Goal: Task Accomplishment & Management: Manage account settings

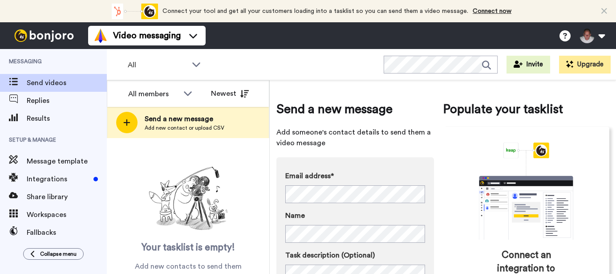
click at [44, 115] on span "Results" at bounding box center [67, 118] width 80 height 11
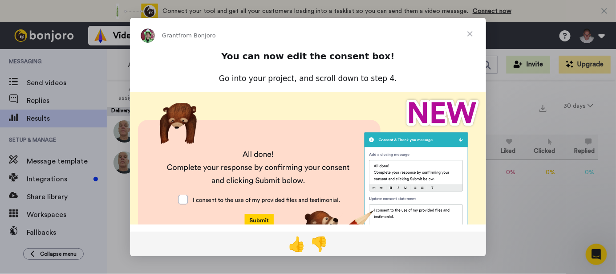
scroll to position [93, 0]
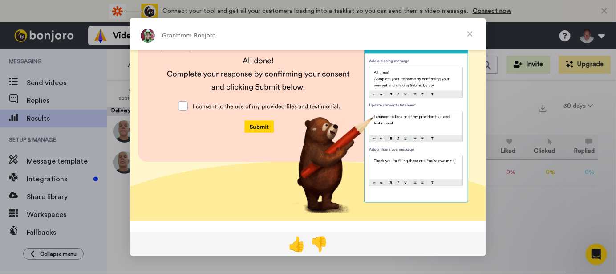
click at [183, 103] on img "Intercom messenger" at bounding box center [308, 109] width 356 height 222
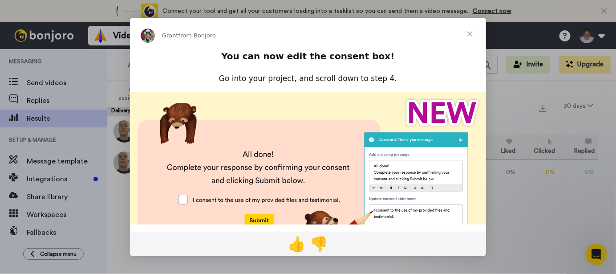
click at [469, 34] on span "Close" at bounding box center [470, 34] width 32 height 32
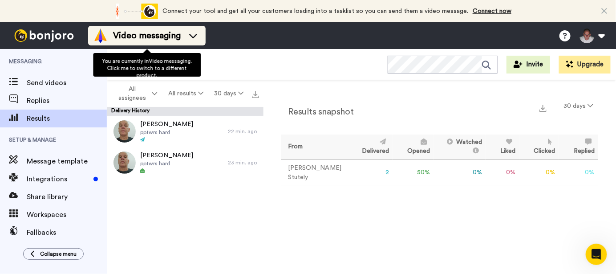
click at [191, 34] on icon at bounding box center [193, 35] width 14 height 9
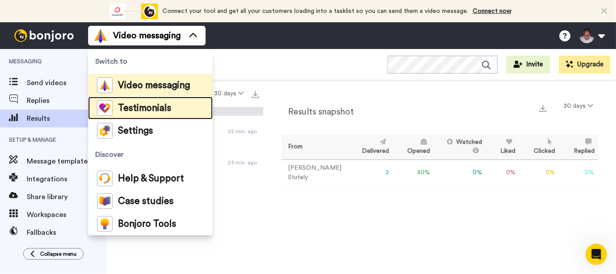
click at [153, 105] on span "Testimonials" at bounding box center [144, 108] width 53 height 9
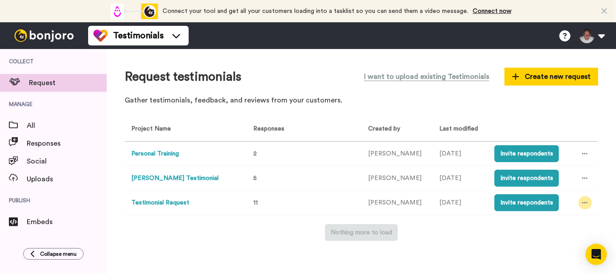
click at [586, 202] on icon at bounding box center [584, 202] width 5 height 1
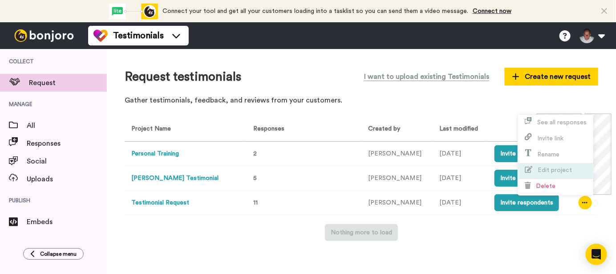
click at [558, 168] on span "Edit project" at bounding box center [554, 170] width 34 height 6
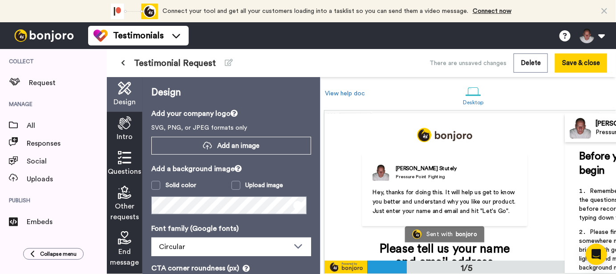
click at [126, 127] on icon at bounding box center [124, 122] width 13 height 13
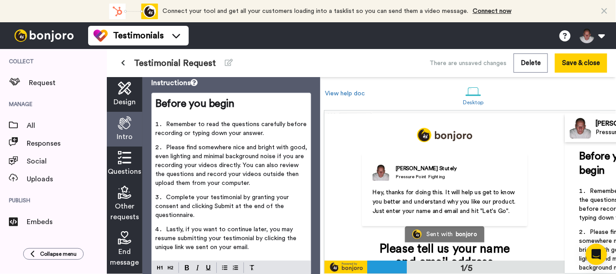
scroll to position [137, 0]
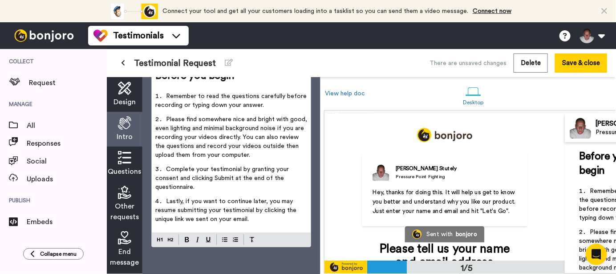
click at [121, 163] on icon at bounding box center [124, 157] width 13 height 13
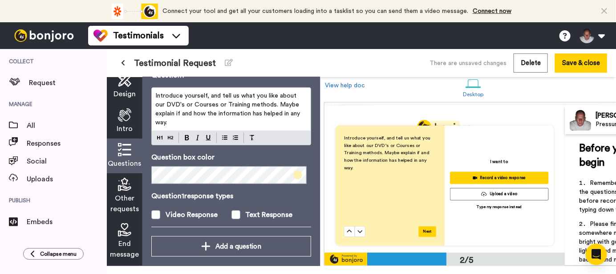
scroll to position [74, 0]
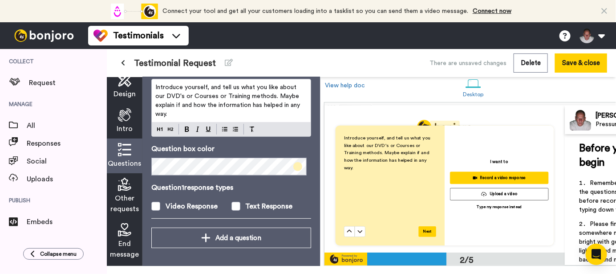
click at [125, 195] on span "Other requests" at bounding box center [124, 203] width 28 height 21
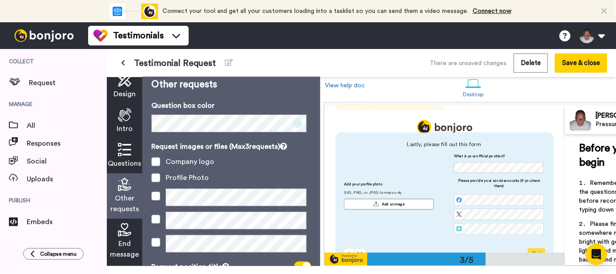
scroll to position [314, 0]
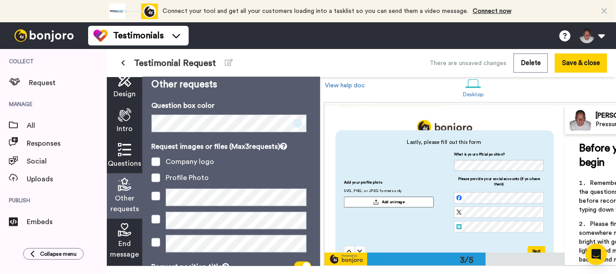
click at [120, 237] on div "End message" at bounding box center [125, 240] width 36 height 45
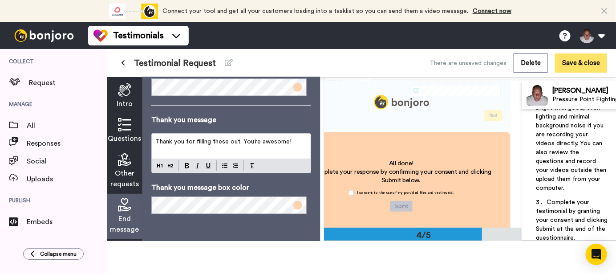
scroll to position [108, 0]
click at [575, 63] on button "Save & close" at bounding box center [581, 62] width 52 height 19
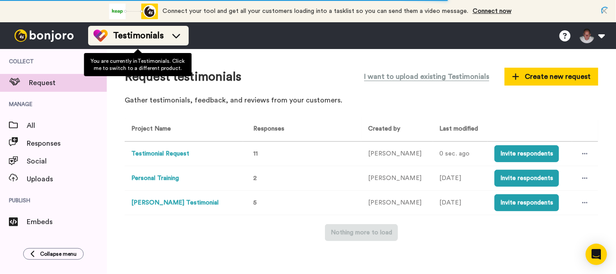
click at [171, 36] on icon at bounding box center [176, 35] width 14 height 9
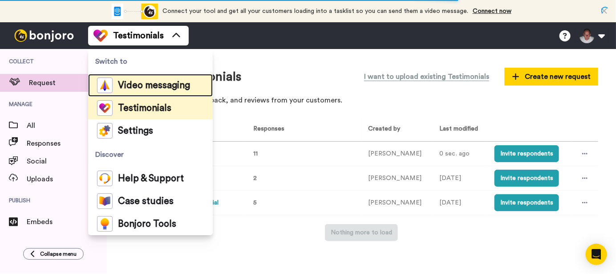
click at [144, 81] on span "Video messaging" at bounding box center [154, 85] width 72 height 9
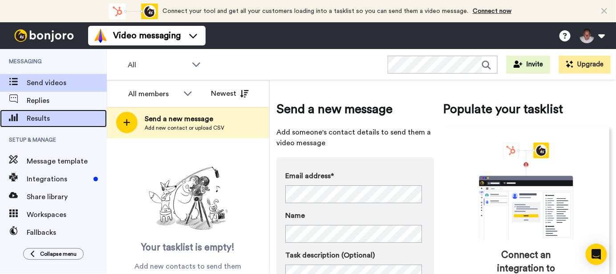
click at [44, 115] on span "Results" at bounding box center [67, 118] width 80 height 11
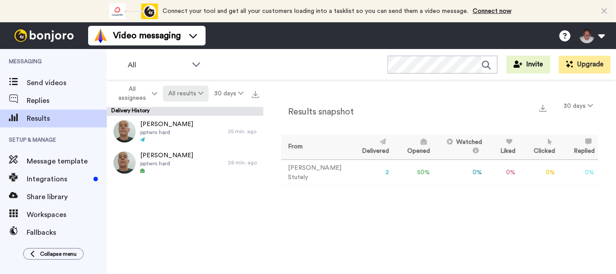
click at [200, 93] on icon at bounding box center [200, 93] width 5 height 6
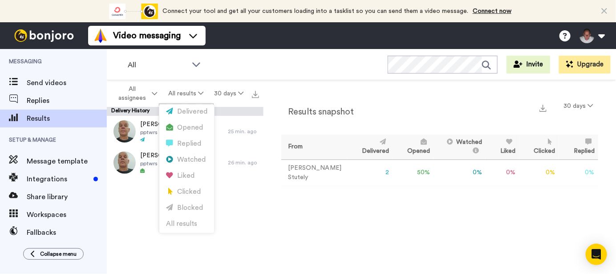
click at [605, 11] on icon at bounding box center [604, 11] width 6 height 9
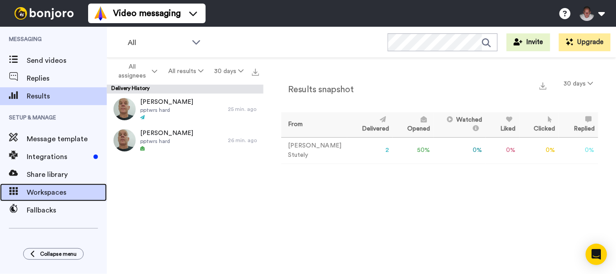
click at [49, 195] on span "Workspaces" at bounding box center [67, 192] width 80 height 11
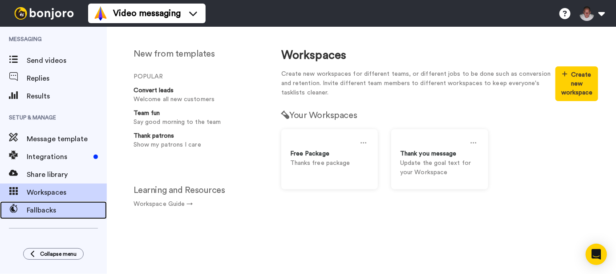
click at [57, 207] on span "Fallbacks" at bounding box center [67, 210] width 80 height 11
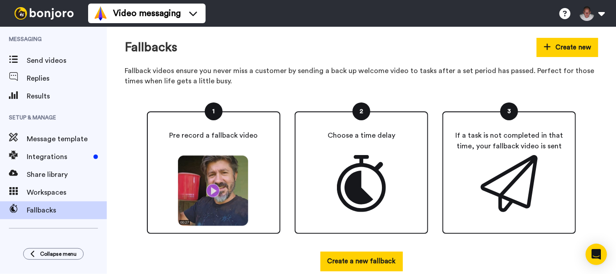
scroll to position [19, 0]
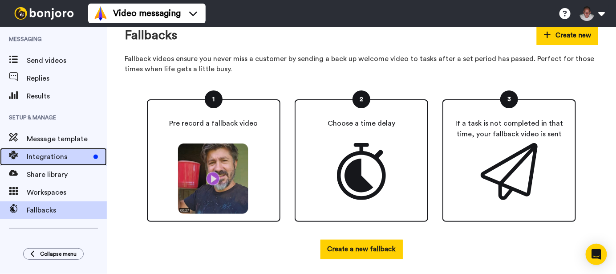
click at [48, 153] on span "Integrations" at bounding box center [58, 156] width 63 height 11
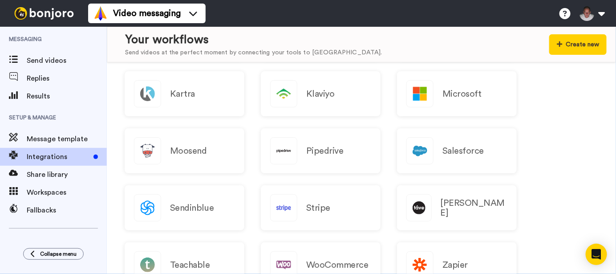
scroll to position [930, 0]
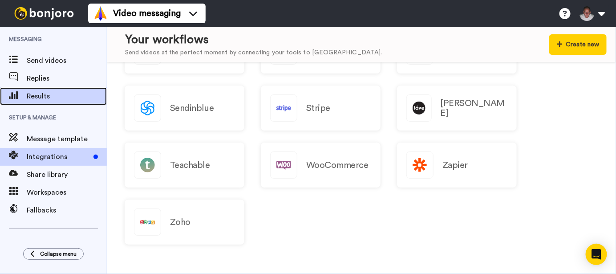
click at [41, 95] on span "Results" at bounding box center [67, 96] width 80 height 11
